Goal: Task Accomplishment & Management: Use online tool/utility

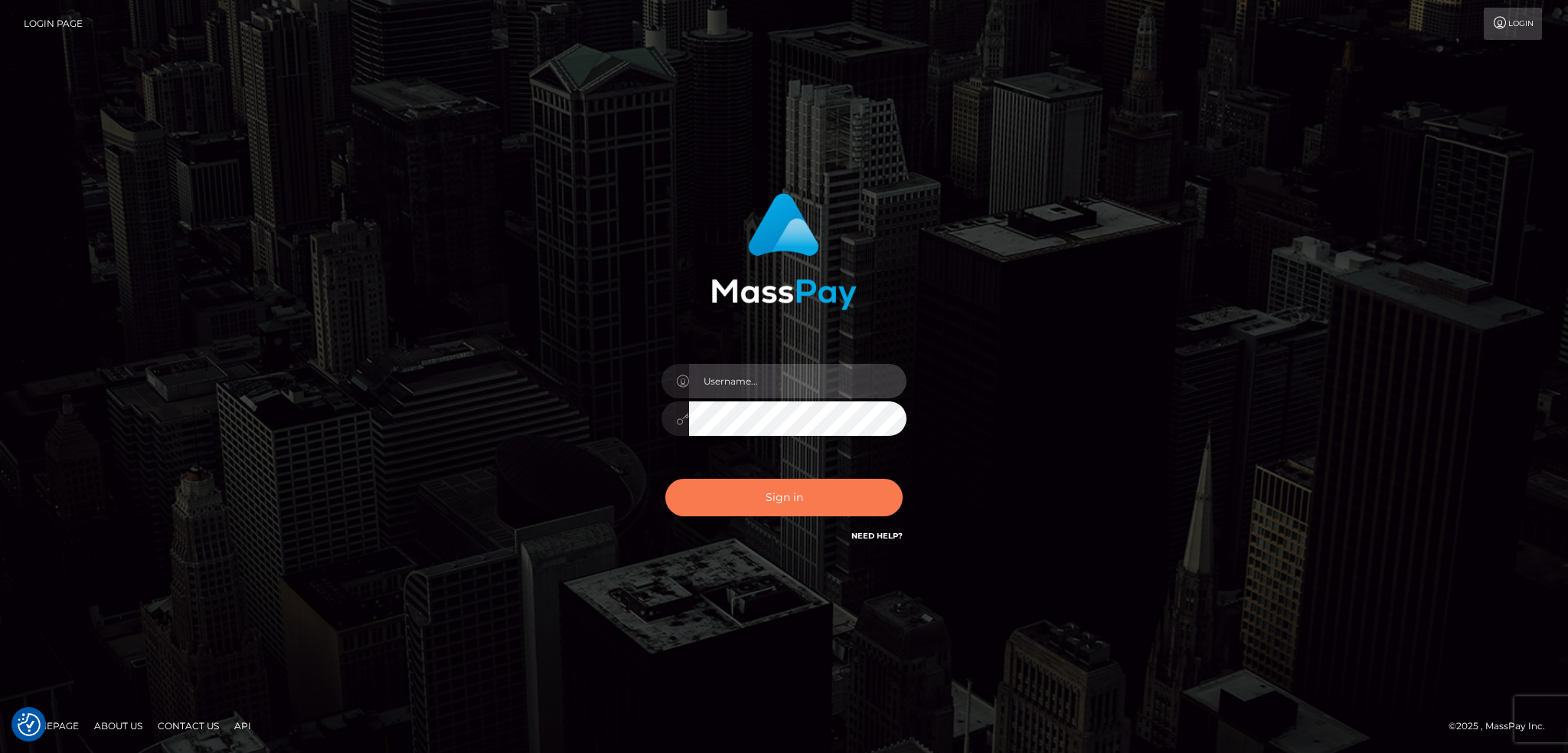
type input "alexstef"
click at [761, 489] on button "Sign in" at bounding box center [784, 497] width 237 height 37
type input "alexstef"
drag, startPoint x: 0, startPoint y: 0, endPoint x: 760, endPoint y: 489, distance: 903.7
click at [760, 489] on button "Sign in" at bounding box center [784, 497] width 237 height 37
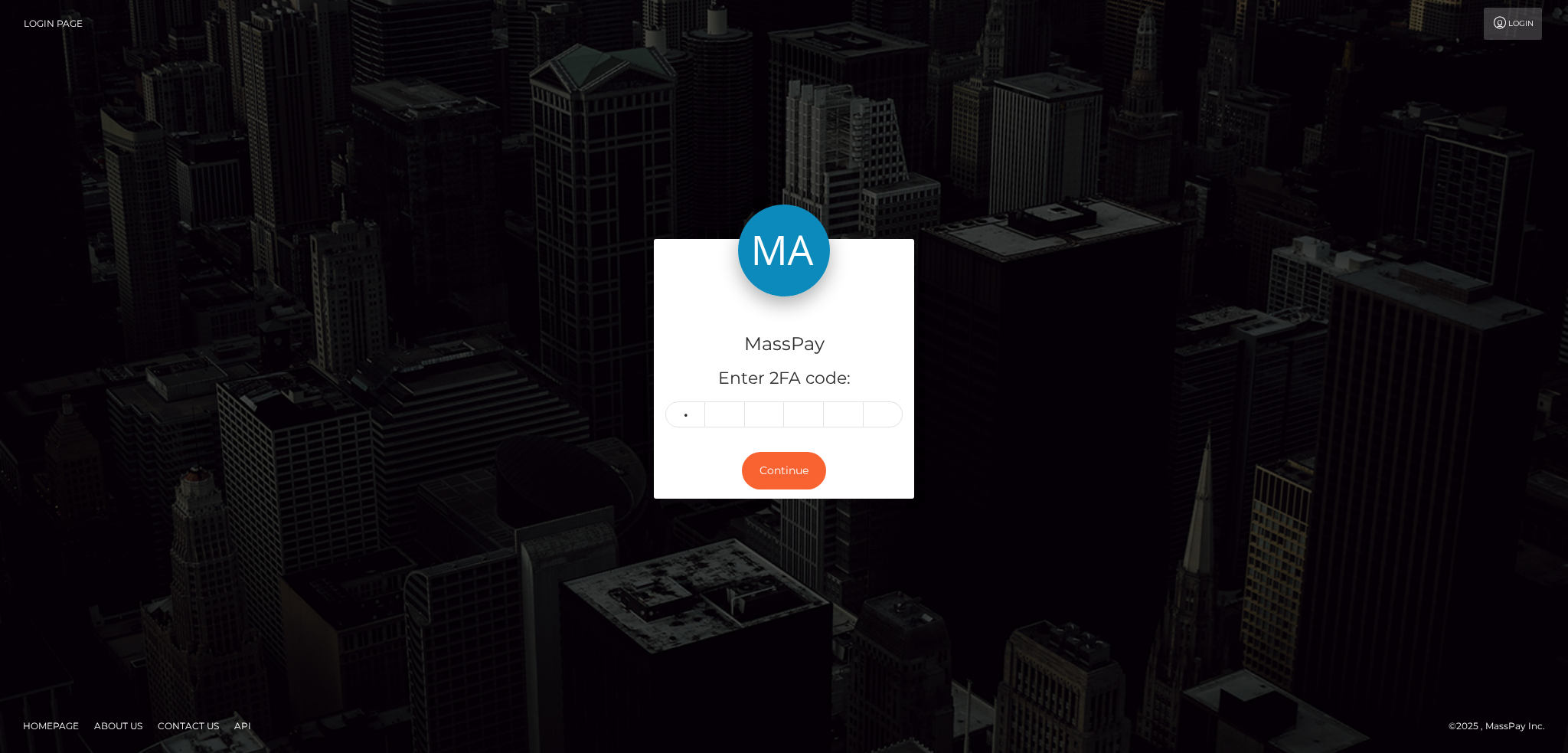
type input "0"
type input "5"
type input "0"
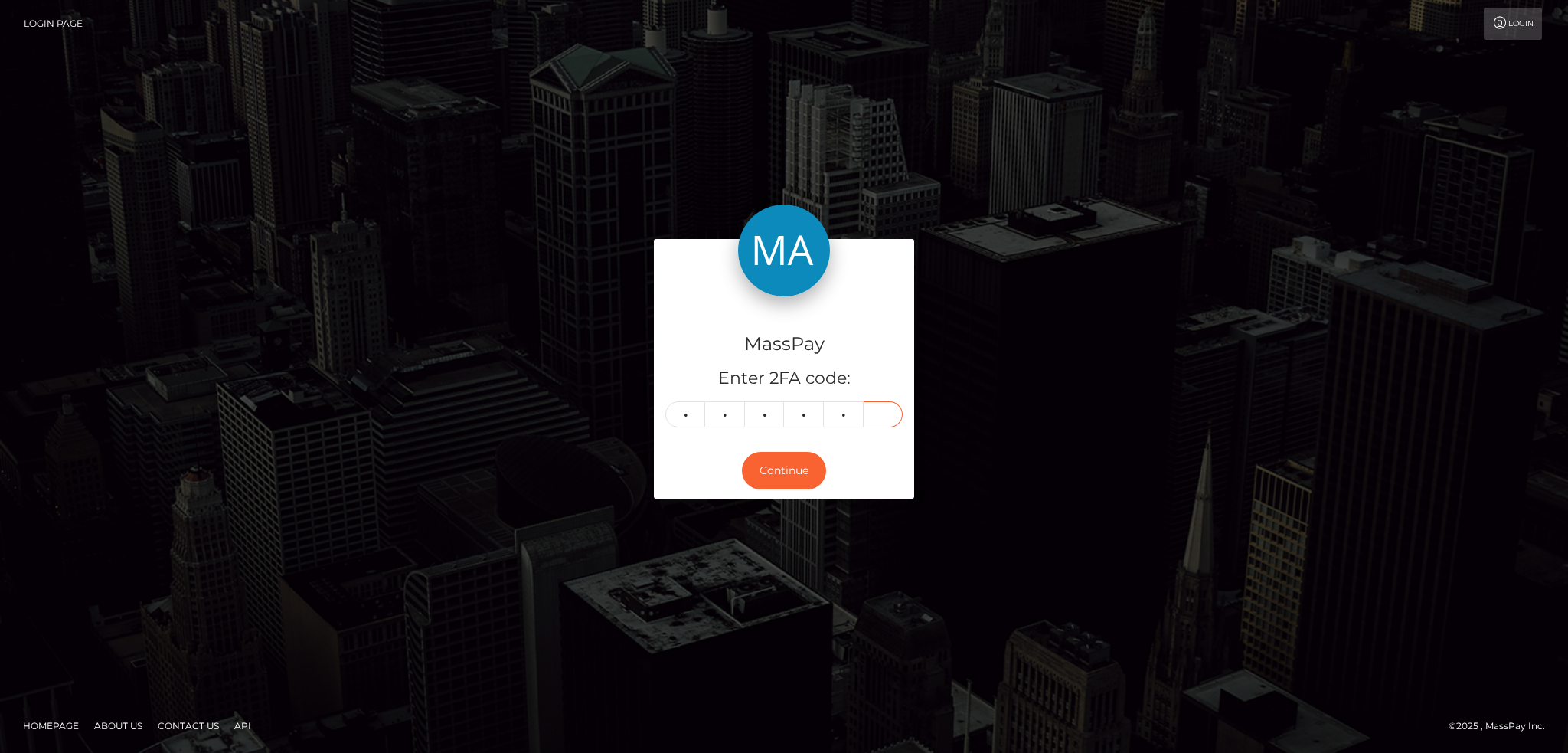
type input "0"
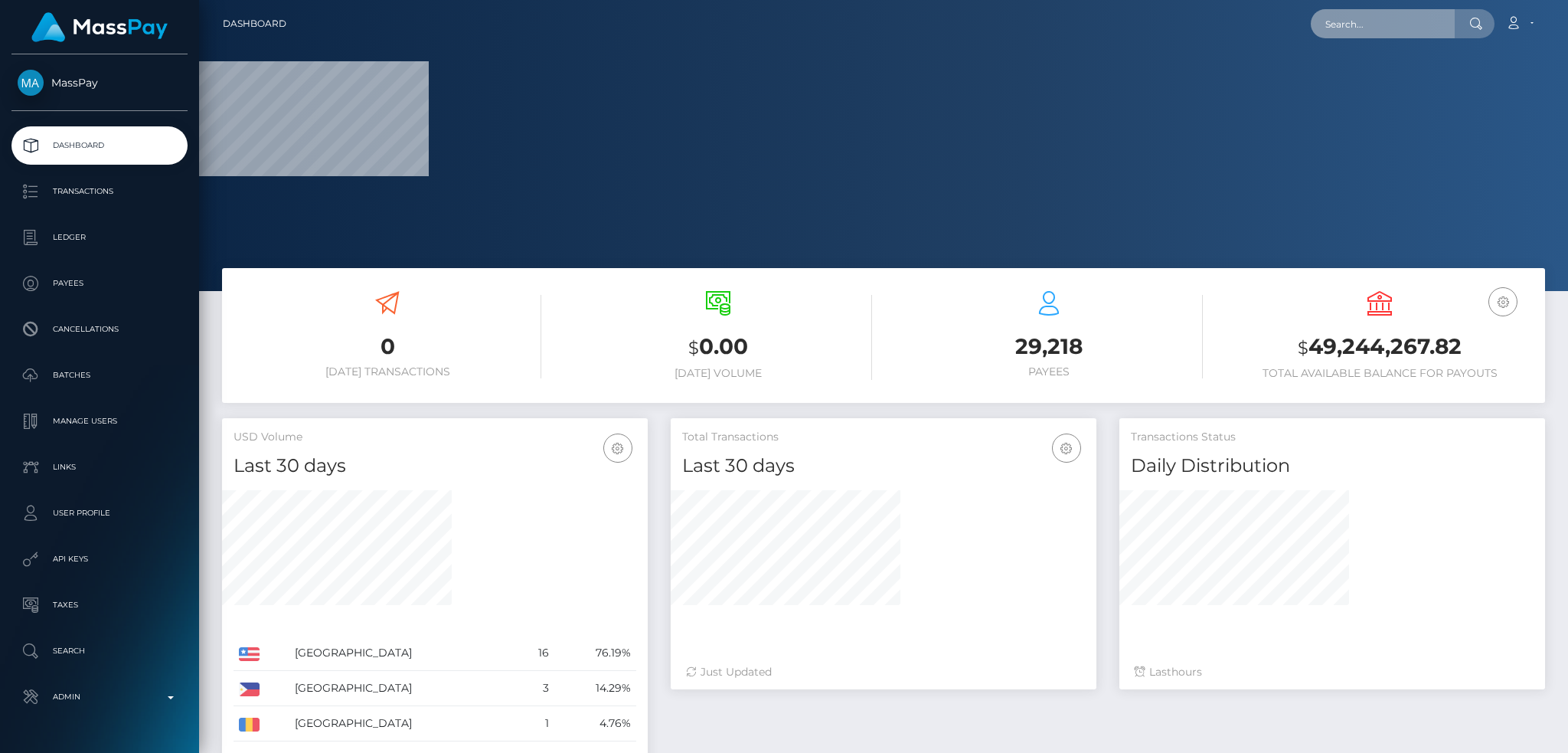
click at [1359, 17] on input "text" at bounding box center [1384, 24] width 144 height 29
paste input "1082479"
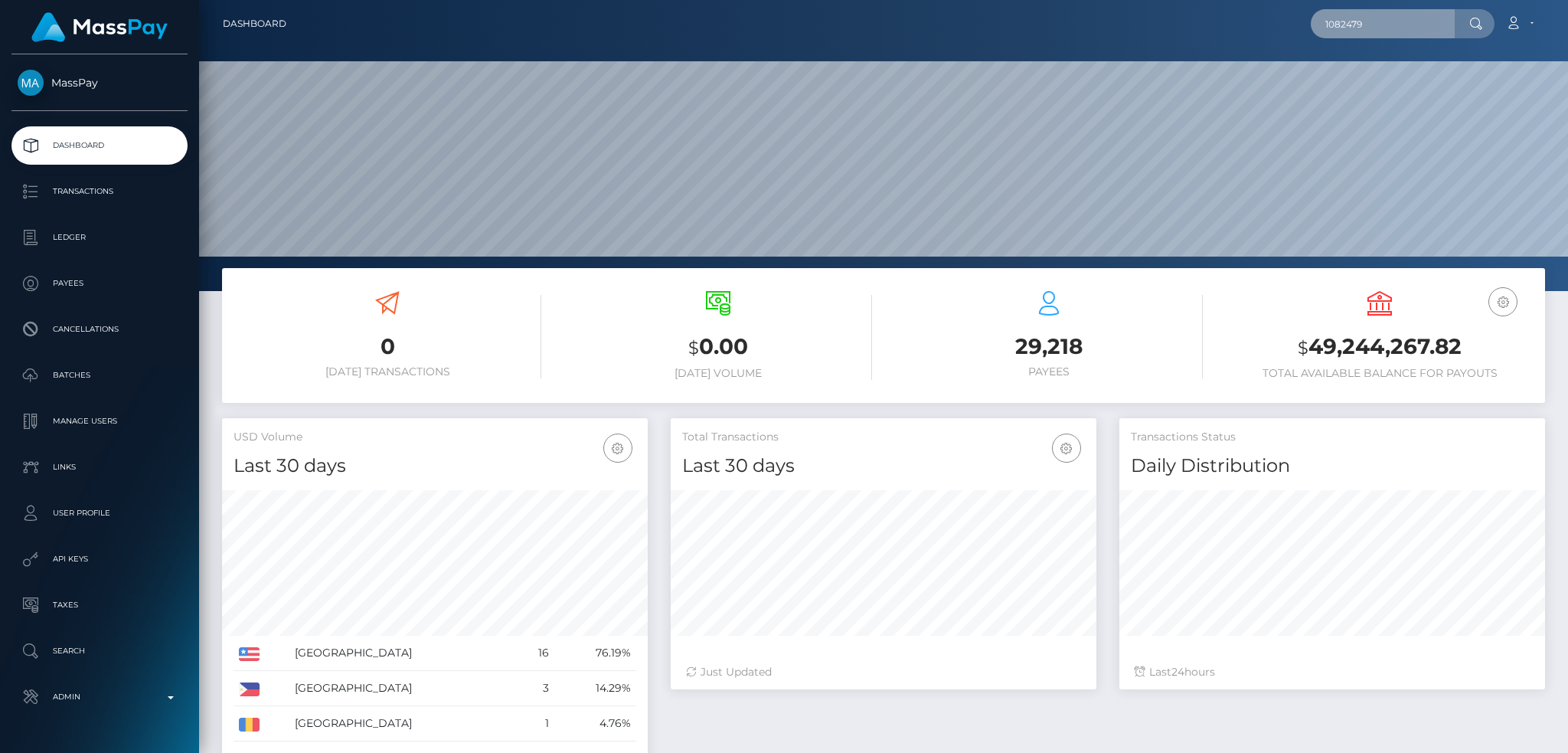
scroll to position [272, 425]
type input "1082479"
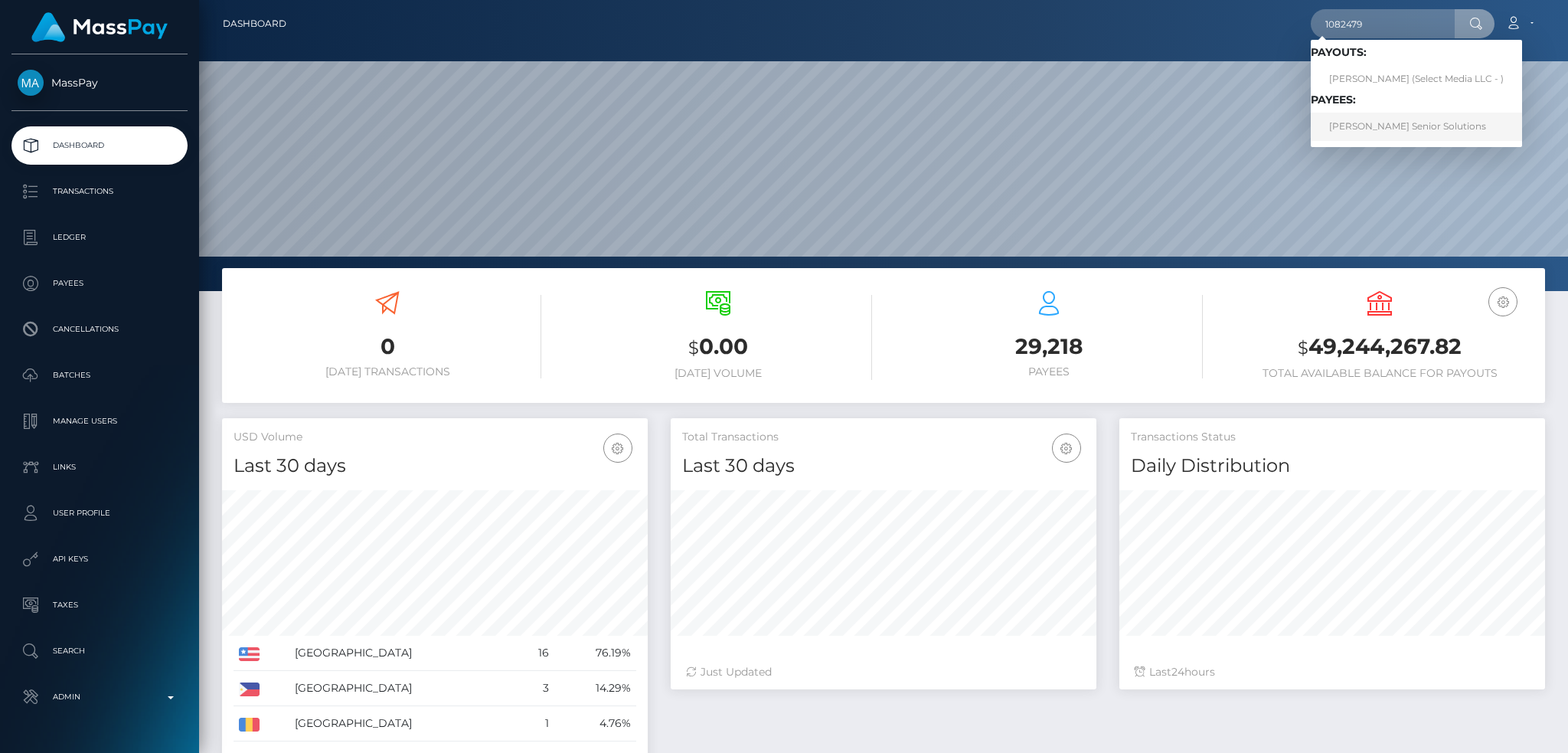
click at [1423, 120] on link "Clarke Senior Solutions" at bounding box center [1417, 126] width 211 height 28
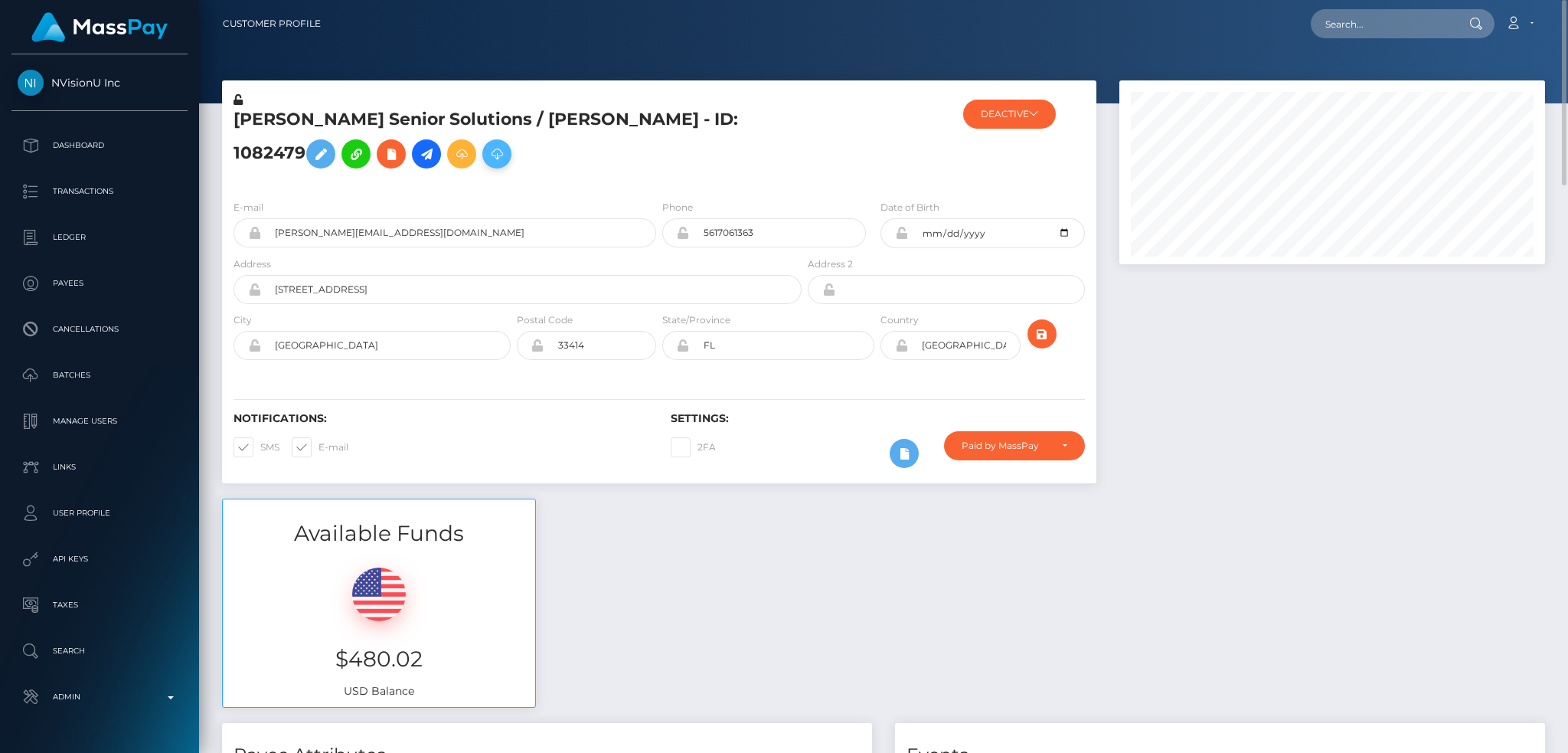
click at [488, 164] on icon at bounding box center [497, 155] width 18 height 19
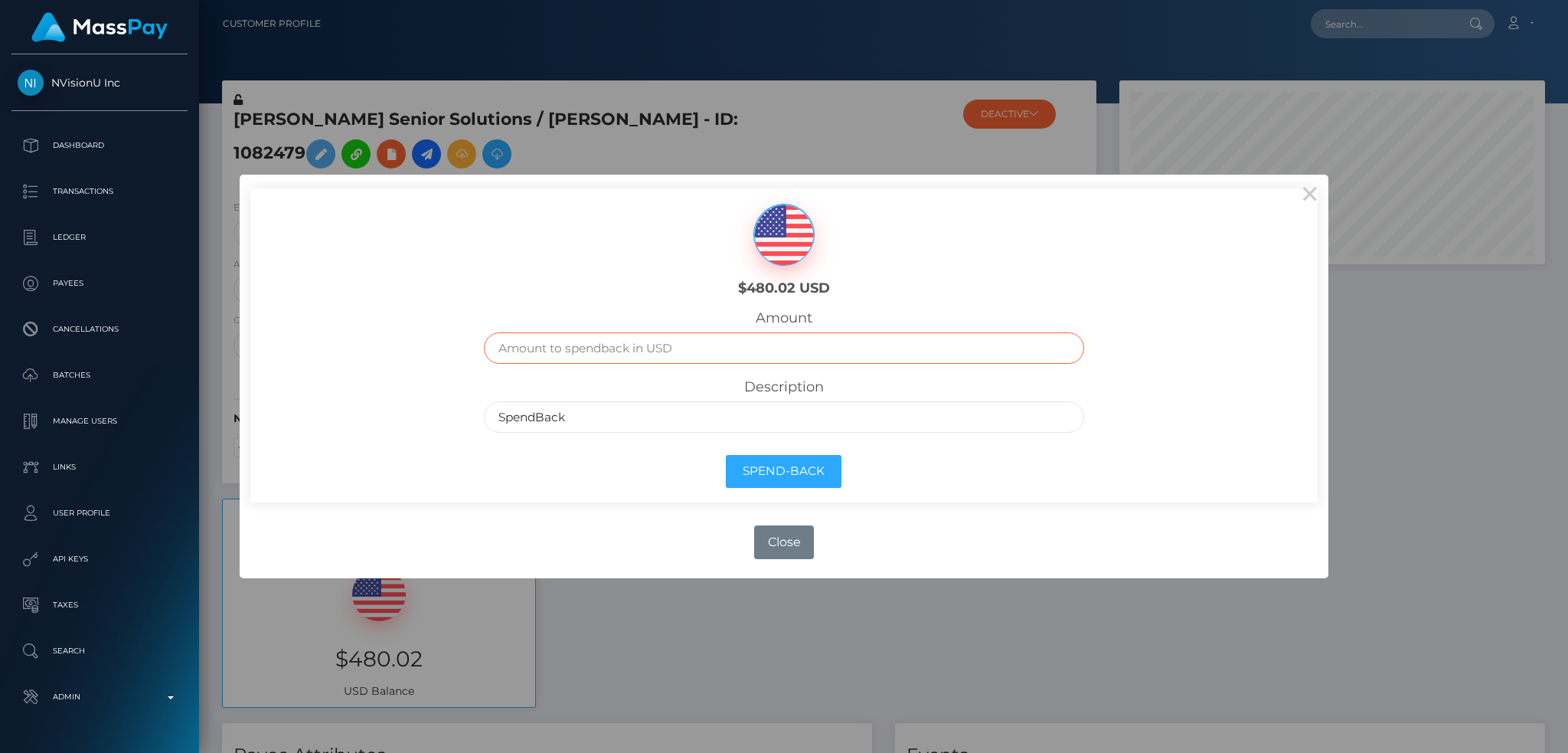
click at [625, 342] on input "text" at bounding box center [784, 348] width 600 height 32
type input "480.02"
click at [780, 476] on button "Spend-Back" at bounding box center [784, 471] width 115 height 33
